Goal: Check status: Check status

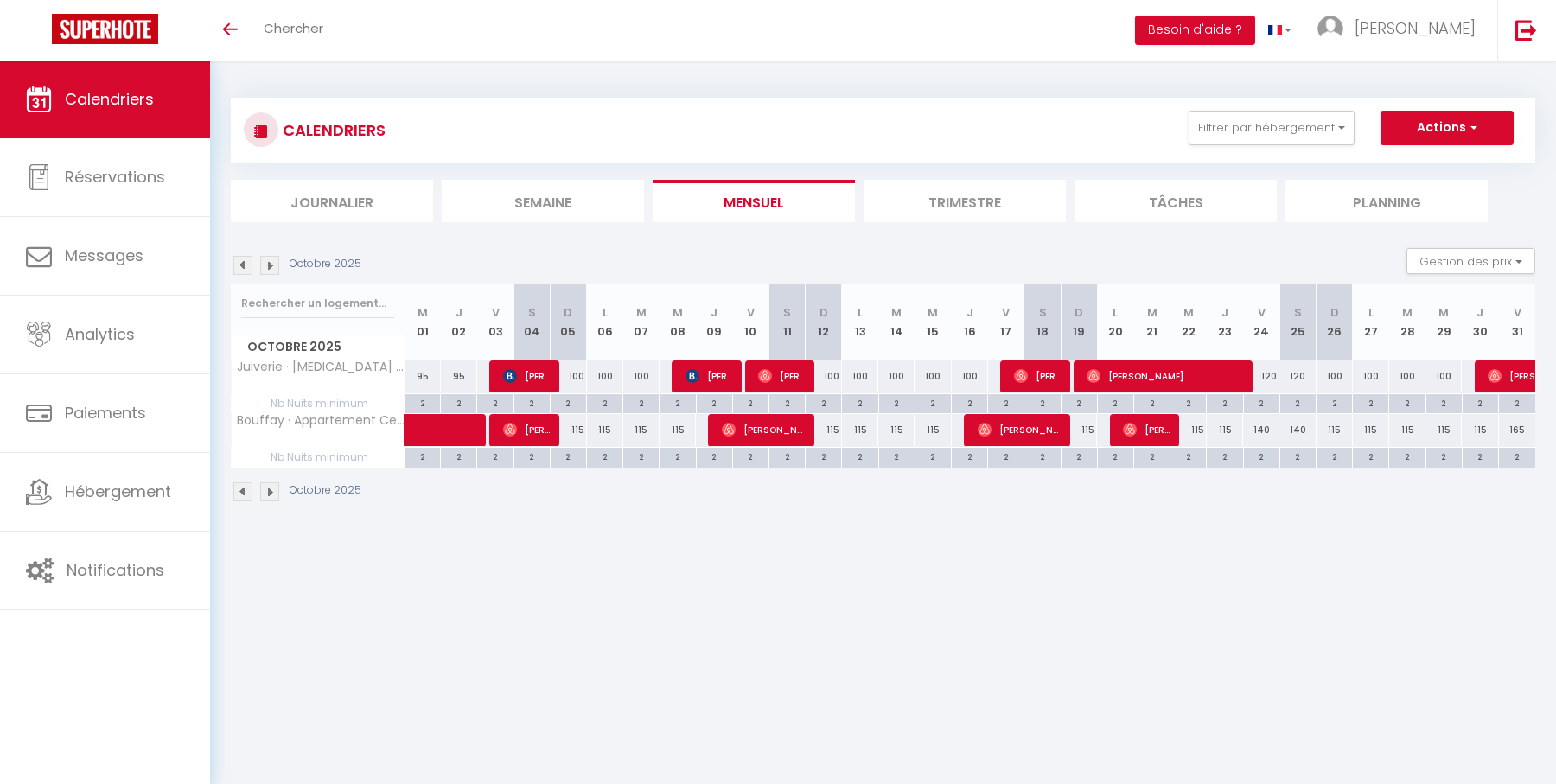
click at [238, 259] on img at bounding box center [243, 265] width 19 height 19
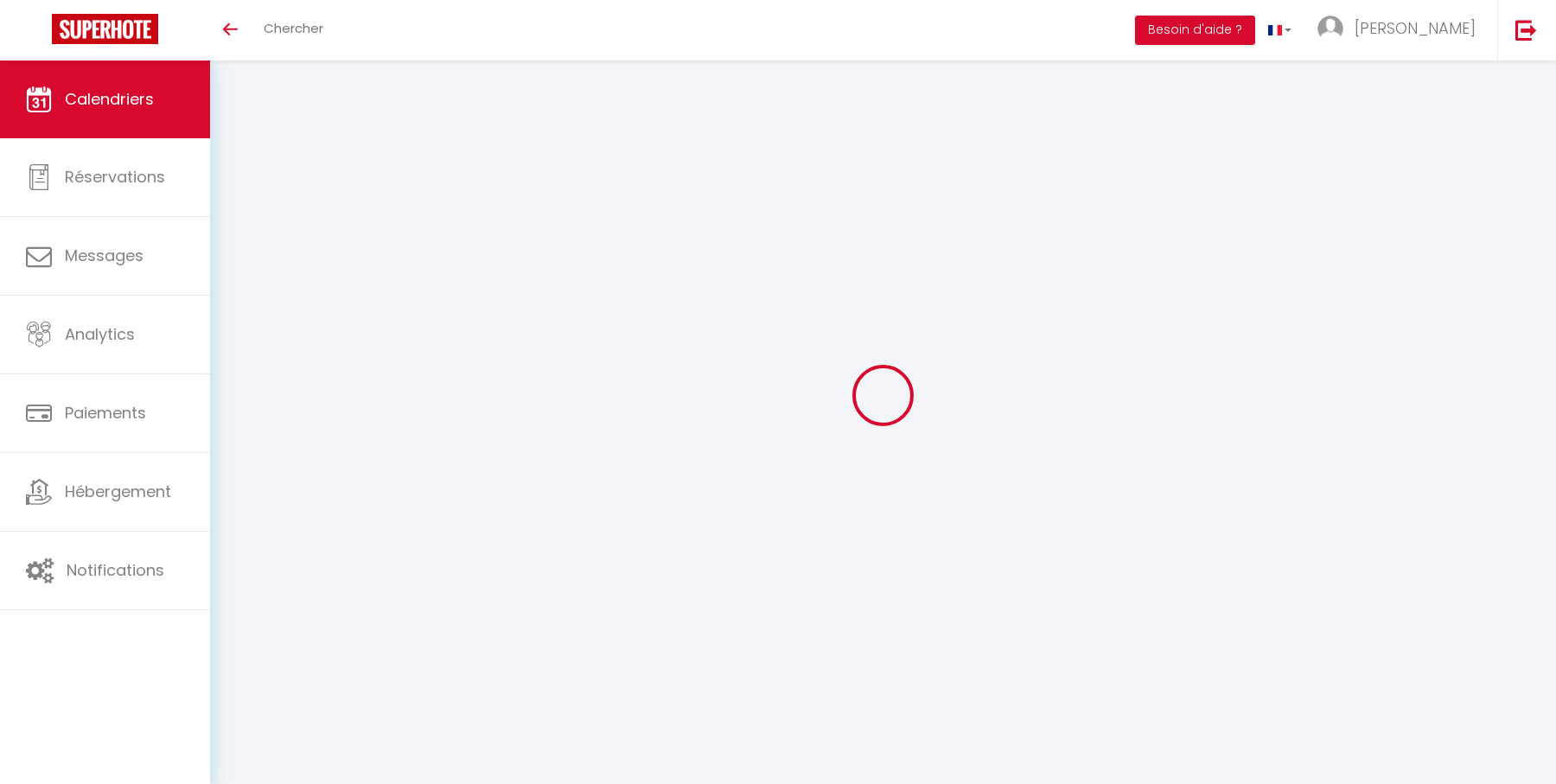
select select
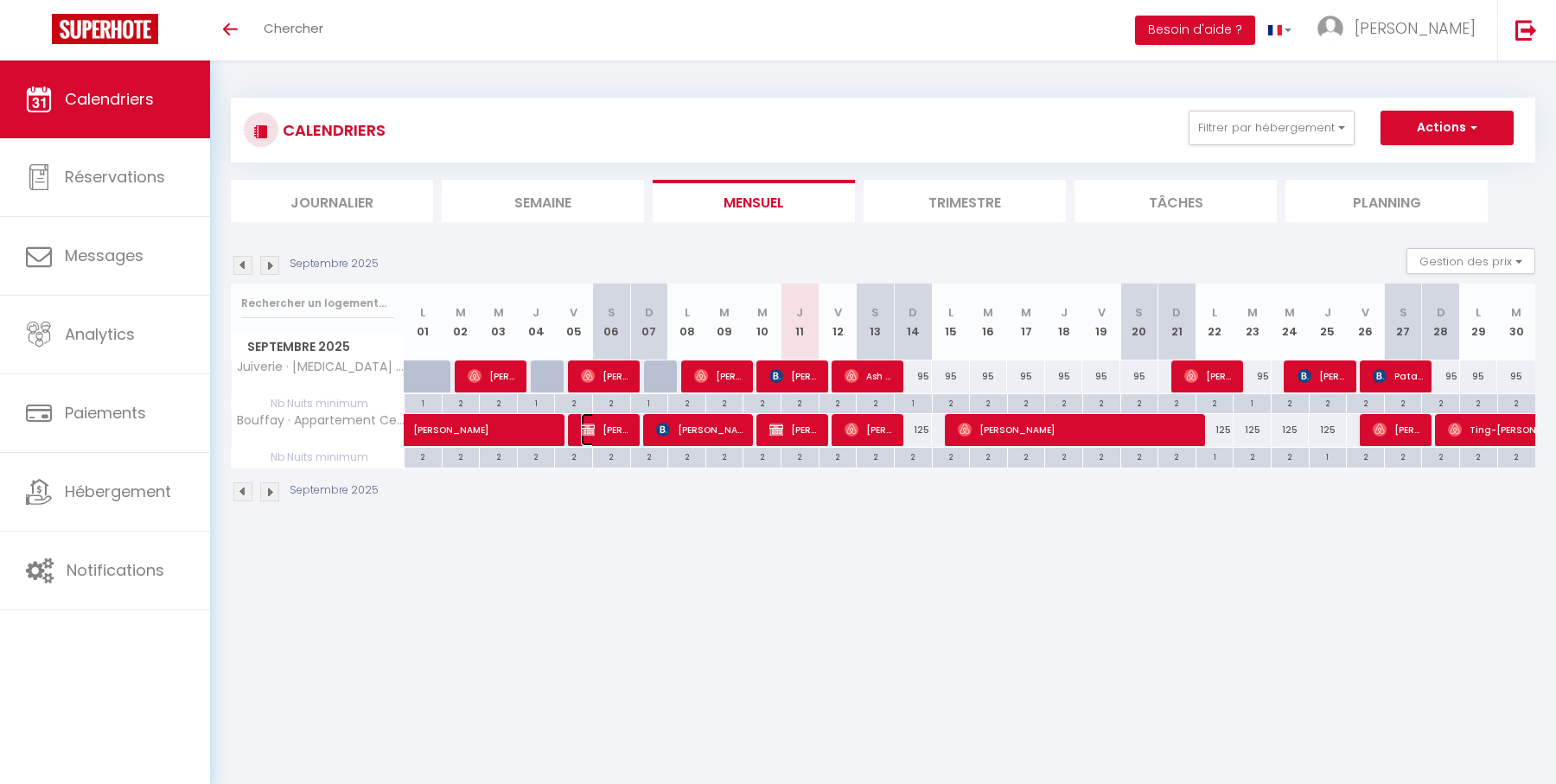
click at [605, 428] on span "[PERSON_NAME]" at bounding box center [607, 429] width 51 height 33
select select "OK"
select select "KO"
select select "1"
select select "0"
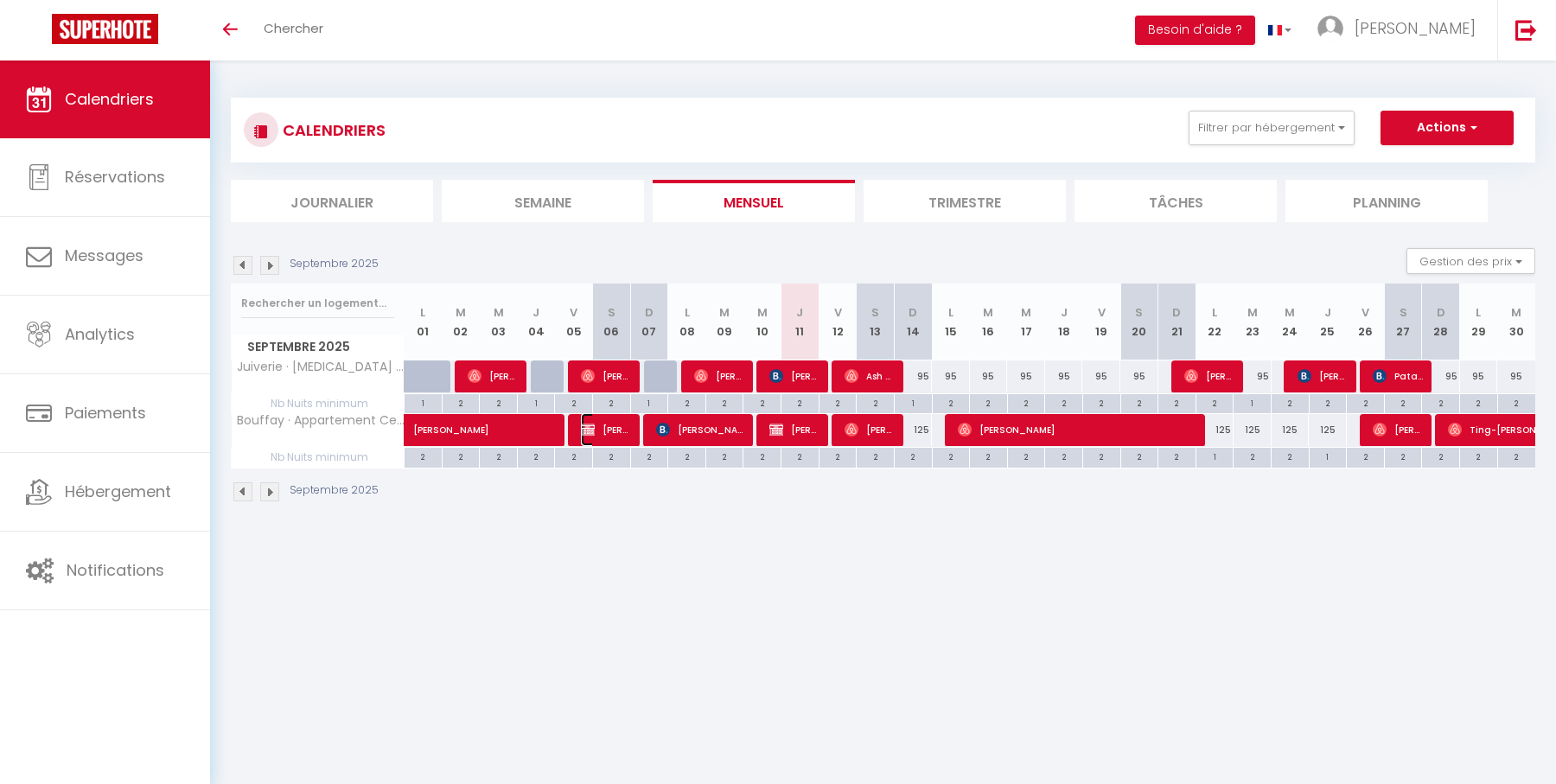
select select "1"
select select
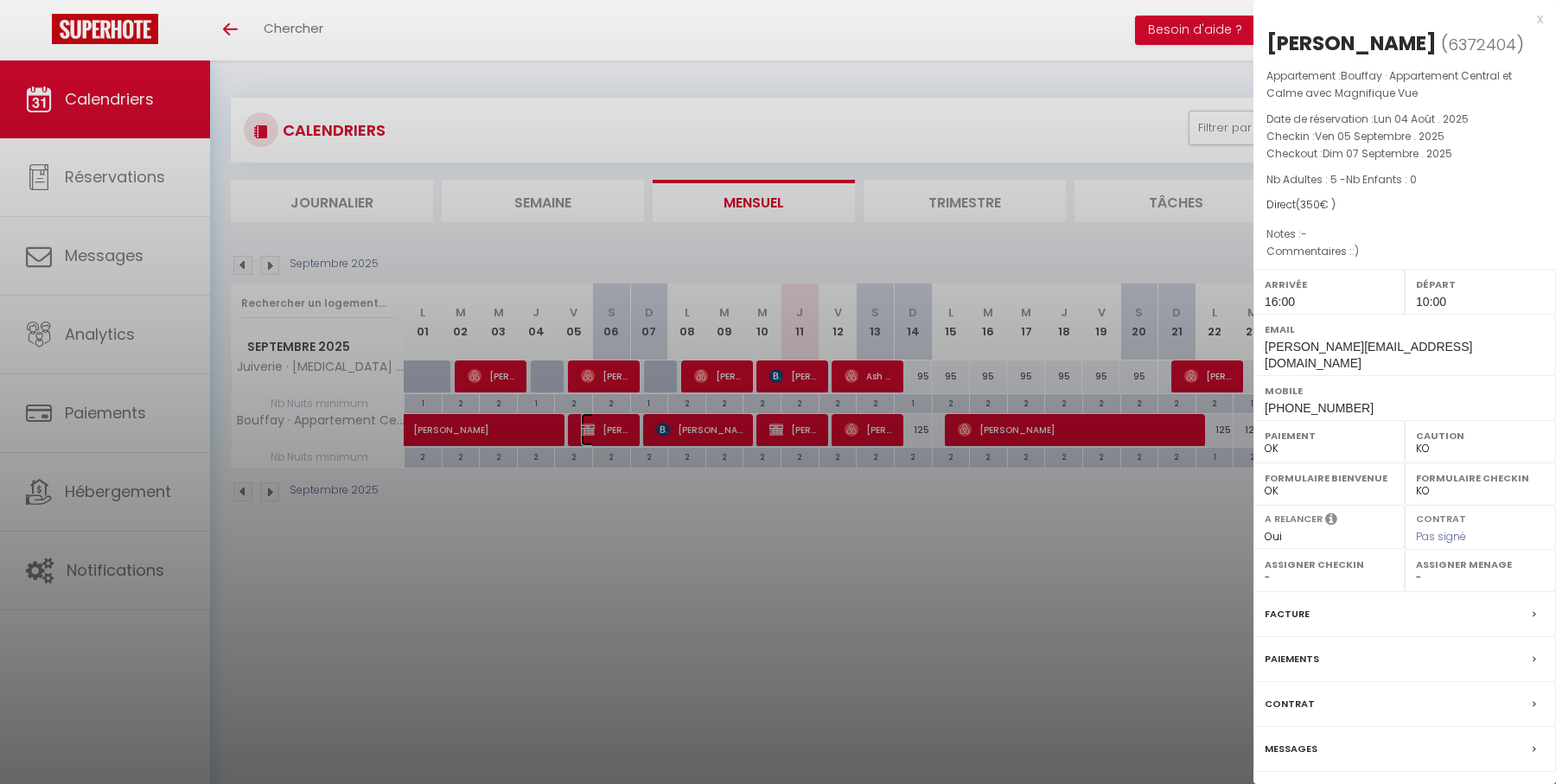
select select "28178"
